Goal: Task Accomplishment & Management: Use online tool/utility

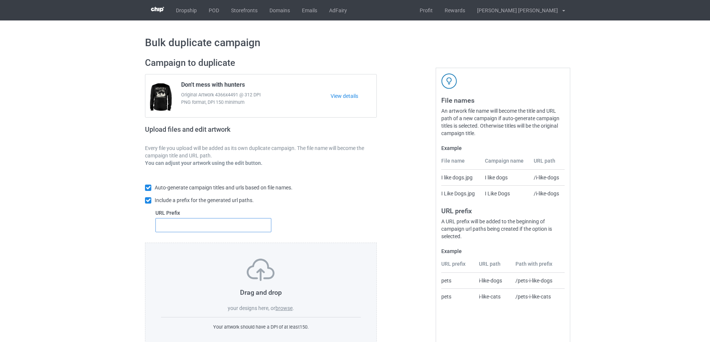
click at [164, 226] on input "text" at bounding box center [213, 225] width 116 height 14
type input "b-"
click at [286, 311] on label "browse" at bounding box center [283, 308] width 17 height 6
click at [0, 0] on input "browse" at bounding box center [0, 0] width 0 height 0
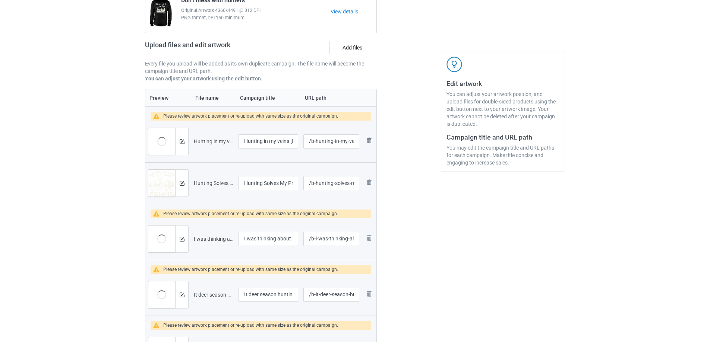
scroll to position [335, 0]
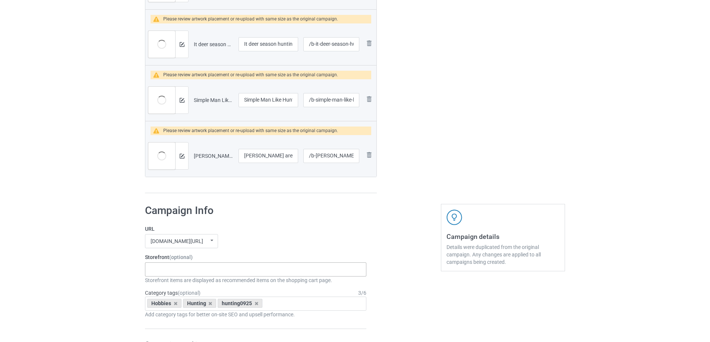
click at [191, 273] on div "Gifts For Hunter 2025 Gifts For Bikers No Hobby [DATE] Hide And Seek World Cham…" at bounding box center [255, 270] width 221 height 14
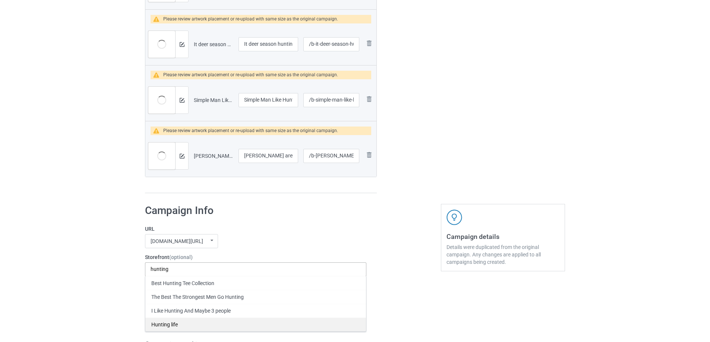
type input "hunting"
click at [181, 329] on div "Hunting life" at bounding box center [255, 325] width 221 height 14
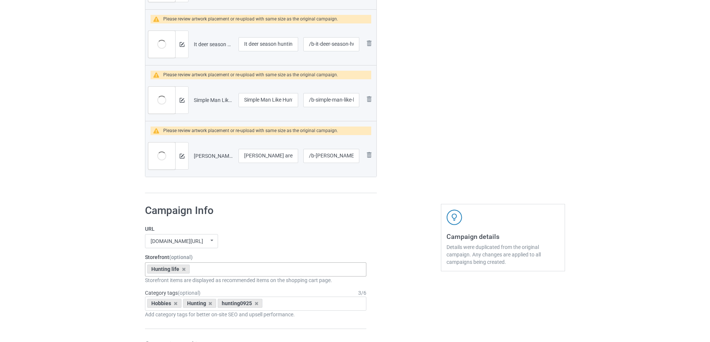
click at [258, 269] on div "Hunting life Best Hunting Tee Collection The Best The Strongest Men Go Hunting …" at bounding box center [255, 270] width 221 height 14
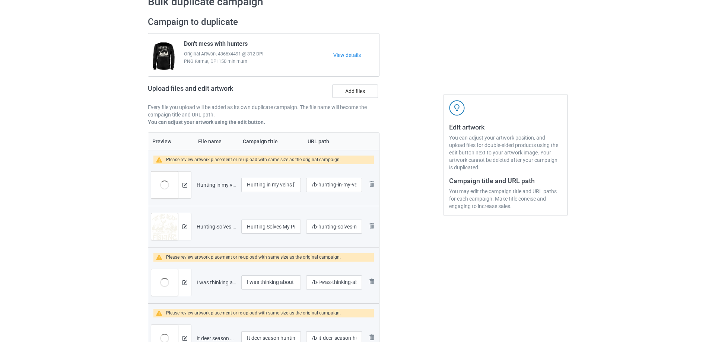
scroll to position [37, 0]
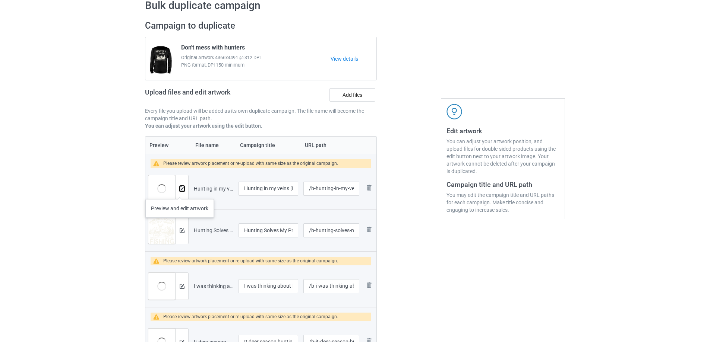
click at [180, 192] on button at bounding box center [182, 189] width 5 height 6
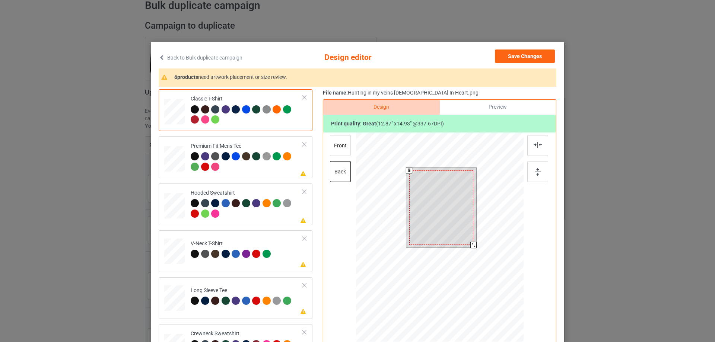
click at [471, 244] on div at bounding box center [474, 245] width 6 height 6
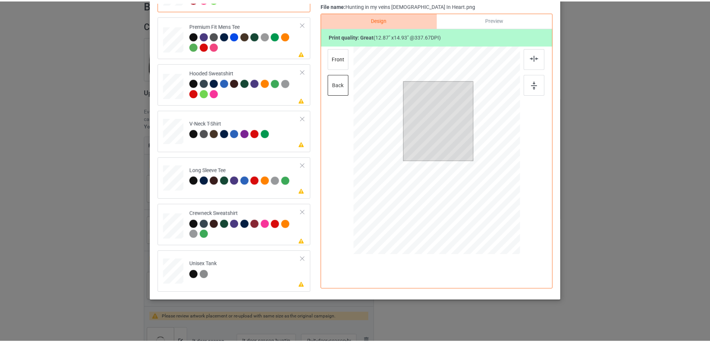
scroll to position [0, 0]
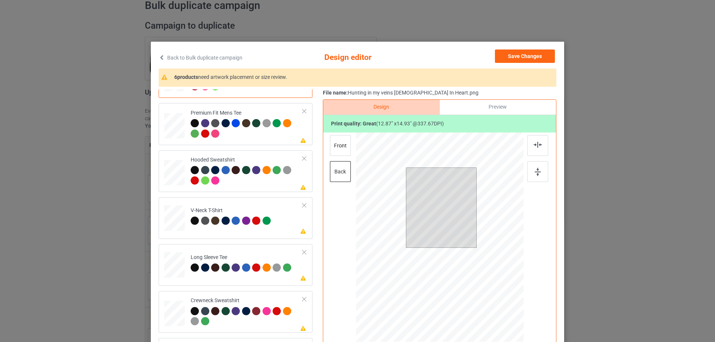
click at [518, 48] on div "Back to Bulk duplicate campaign Design editor Save Changes 6 products need artw…" at bounding box center [358, 215] width 414 height 346
click at [511, 56] on button "Save Changes" at bounding box center [525, 56] width 60 height 13
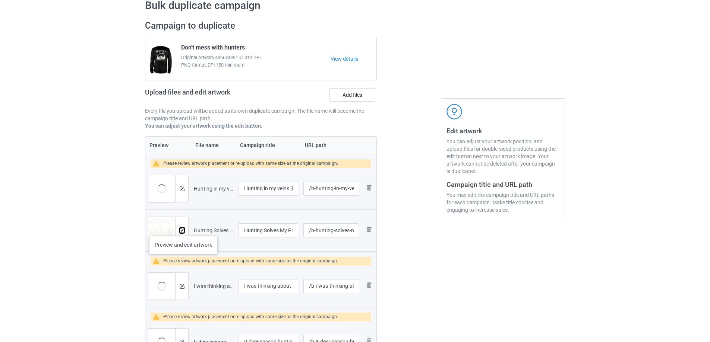
click at [183, 228] on img at bounding box center [182, 230] width 5 height 5
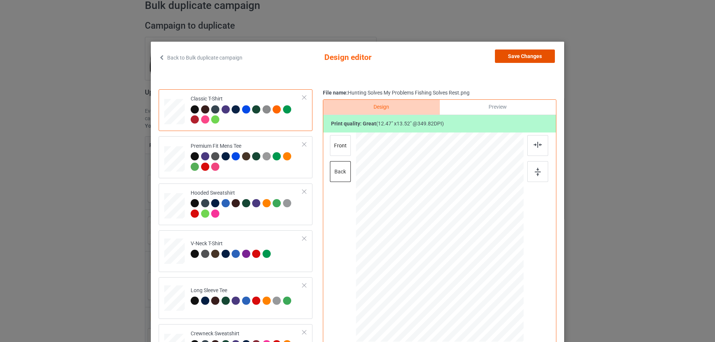
click at [514, 56] on button "Save Changes" at bounding box center [525, 56] width 60 height 13
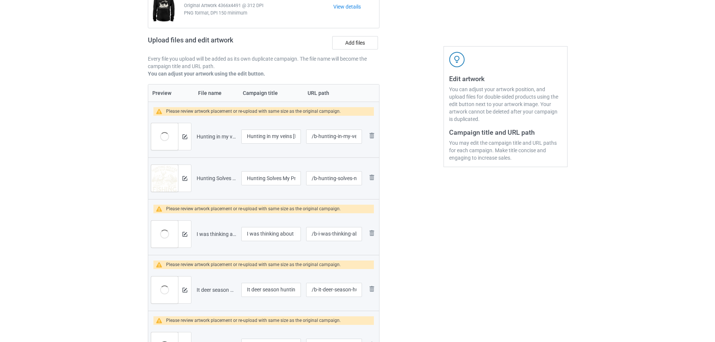
scroll to position [149, 0]
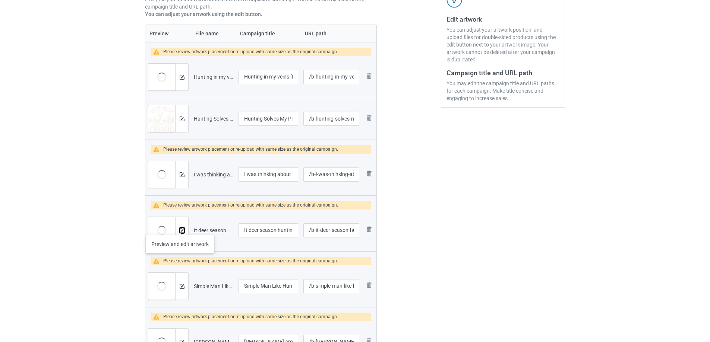
click at [181, 228] on img at bounding box center [182, 230] width 5 height 5
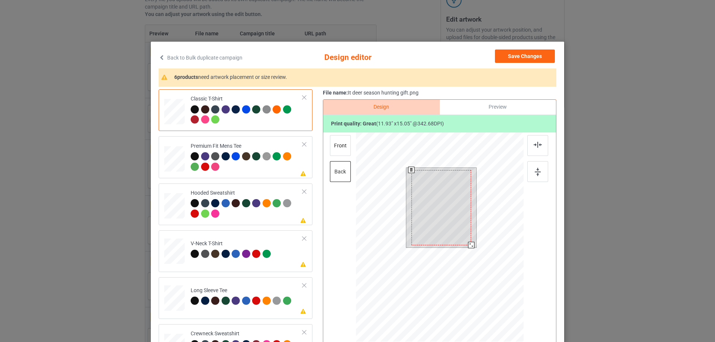
drag, startPoint x: 470, startPoint y: 247, endPoint x: 466, endPoint y: 247, distance: 4.5
click at [468, 247] on div at bounding box center [471, 245] width 6 height 6
click at [450, 197] on div at bounding box center [442, 207] width 60 height 75
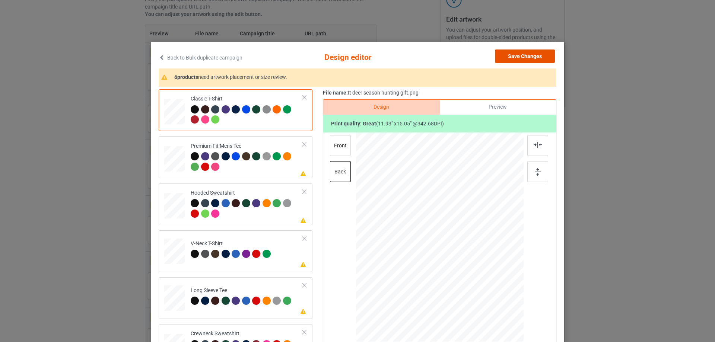
click at [516, 56] on button "Save Changes" at bounding box center [525, 56] width 60 height 13
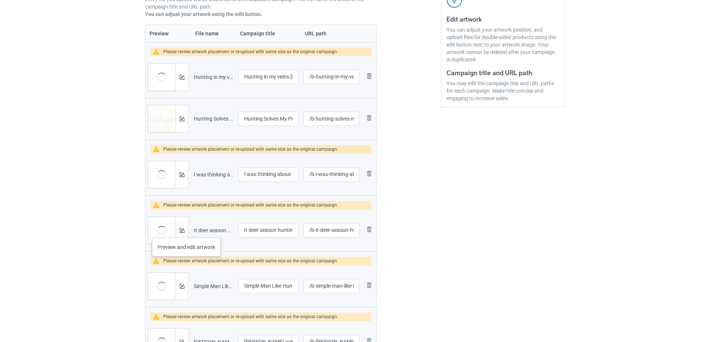
click at [185, 232] on div at bounding box center [181, 230] width 13 height 27
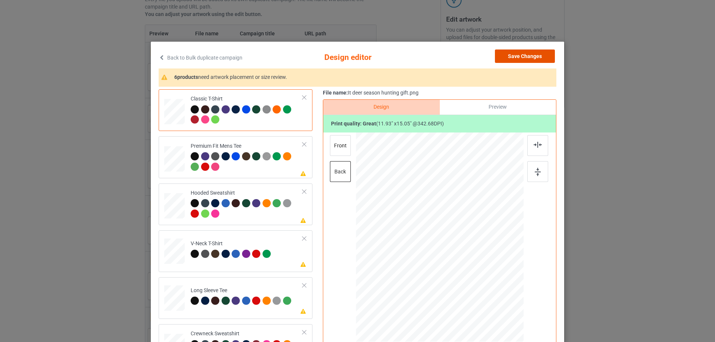
click at [504, 55] on button "Save Changes" at bounding box center [525, 56] width 60 height 13
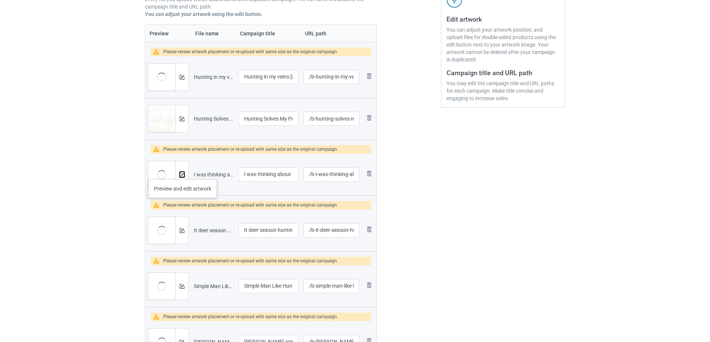
click at [182, 174] on img at bounding box center [182, 174] width 5 height 5
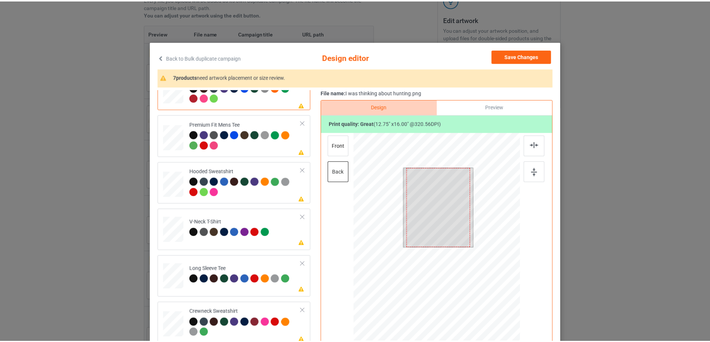
scroll to position [33, 0]
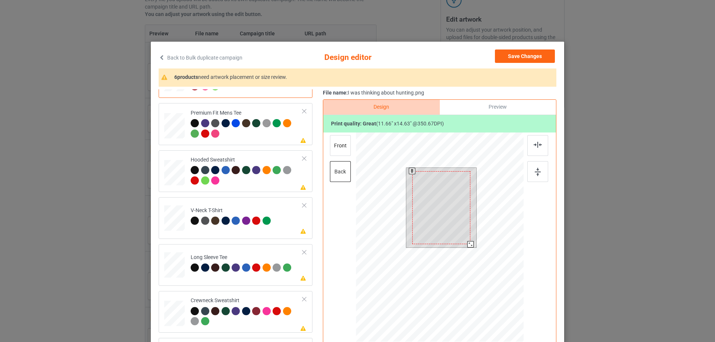
drag, startPoint x: 471, startPoint y: 247, endPoint x: 465, endPoint y: 246, distance: 6.7
click at [468, 246] on div at bounding box center [471, 244] width 6 height 6
click at [445, 198] on div at bounding box center [441, 204] width 58 height 73
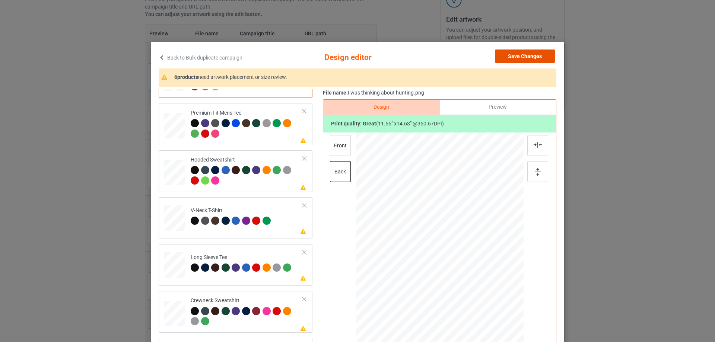
click at [525, 54] on button "Save Changes" at bounding box center [525, 56] width 60 height 13
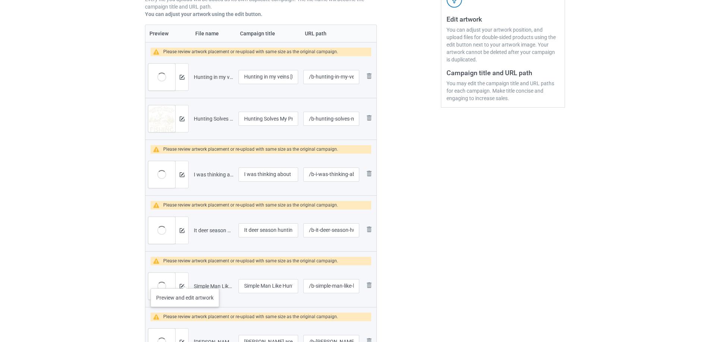
click at [185, 281] on div at bounding box center [181, 286] width 13 height 27
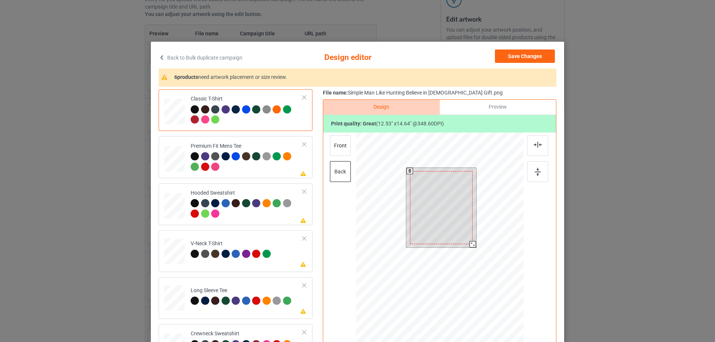
drag, startPoint x: 475, startPoint y: 249, endPoint x: 469, endPoint y: 248, distance: 6.1
click at [470, 248] on div at bounding box center [473, 244] width 6 height 6
click at [458, 199] on div at bounding box center [441, 207] width 63 height 73
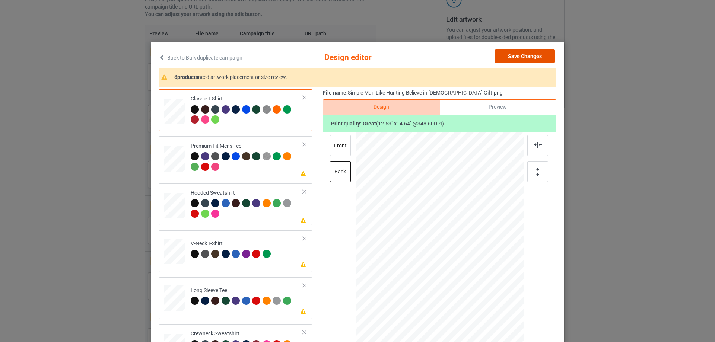
click at [522, 56] on button "Save Changes" at bounding box center [525, 56] width 60 height 13
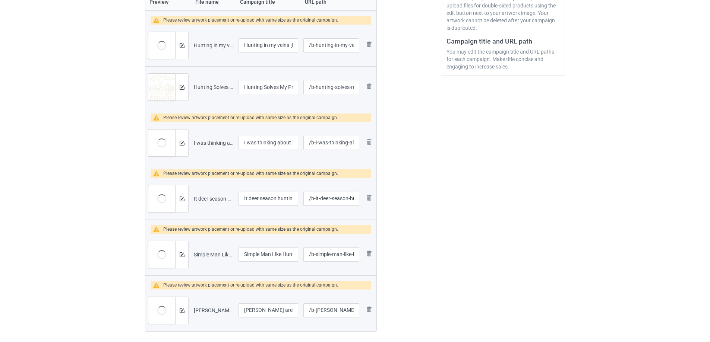
scroll to position [224, 0]
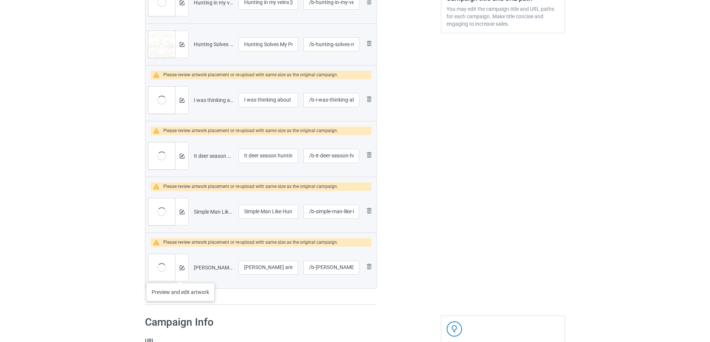
click at [180, 276] on div at bounding box center [181, 267] width 13 height 27
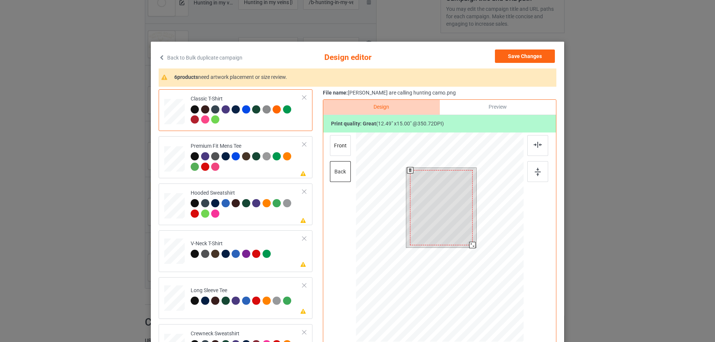
drag, startPoint x: 473, startPoint y: 247, endPoint x: 469, endPoint y: 246, distance: 3.9
click at [469, 246] on div at bounding box center [472, 245] width 6 height 6
click at [457, 201] on div at bounding box center [441, 207] width 63 height 75
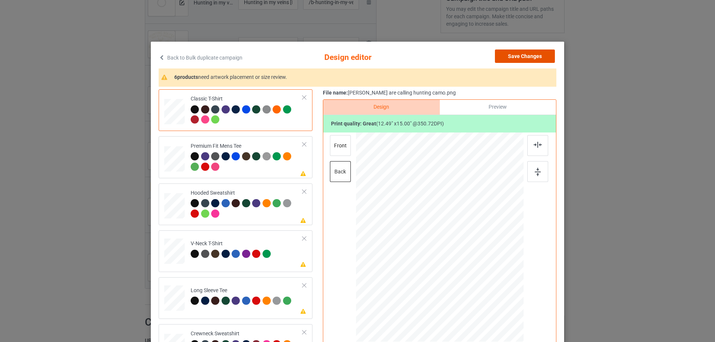
click at [512, 58] on button "Save Changes" at bounding box center [525, 56] width 60 height 13
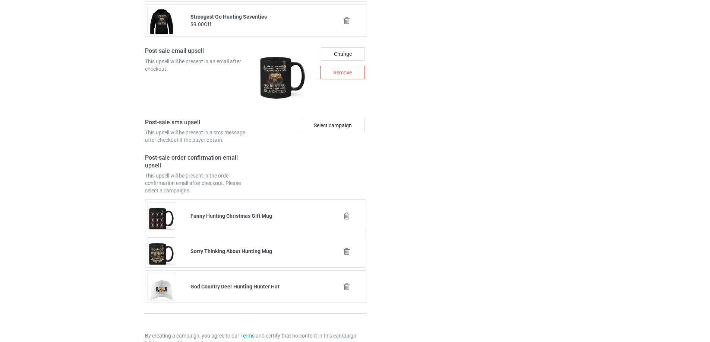
scroll to position [1284, 0]
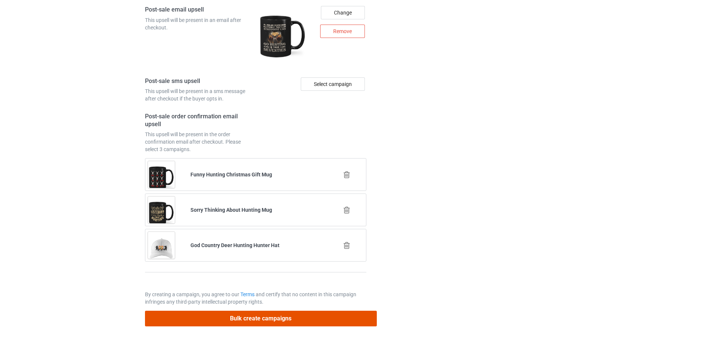
click at [272, 320] on button "Bulk create campaigns" at bounding box center [261, 318] width 232 height 15
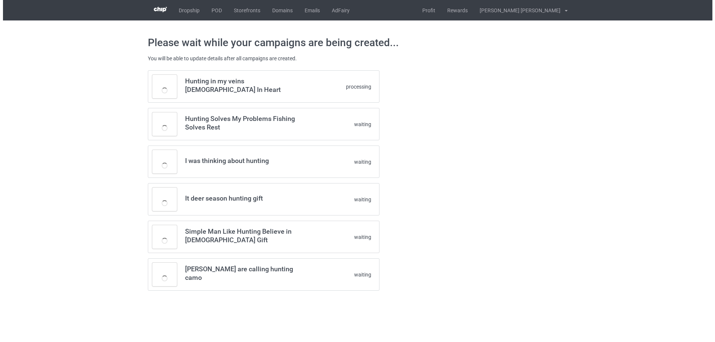
scroll to position [0, 0]
